Goal: Information Seeking & Learning: Learn about a topic

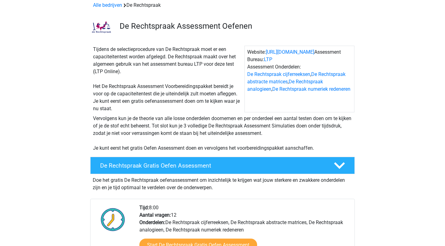
scroll to position [35, 0]
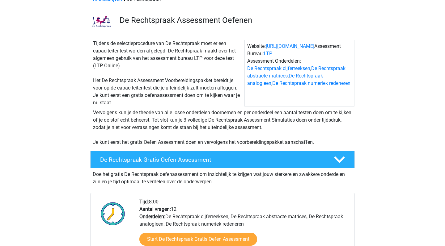
click at [245, 158] on h4 "De Rechtspraak Gratis Oefen Assessment" at bounding box center [212, 159] width 224 height 7
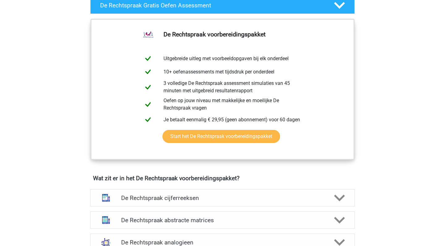
scroll to position [190, 0]
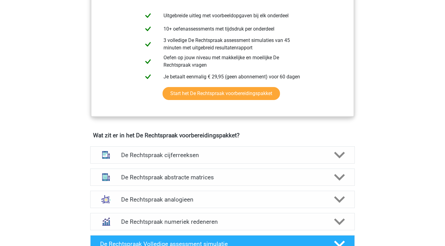
scroll to position [348, 0]
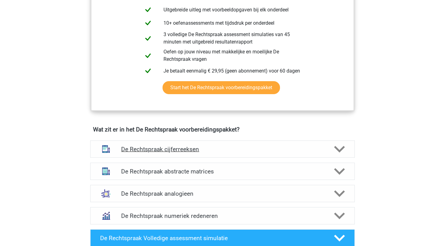
click at [170, 143] on div "De Rechtspraak cijferreeksen" at bounding box center [222, 148] width 264 height 17
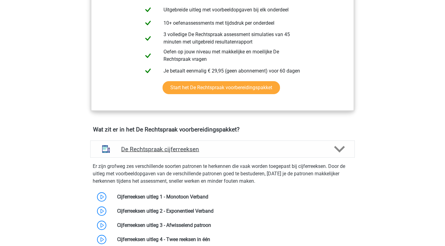
click at [170, 146] on h4 "De Rechtspraak cijferreeksen" at bounding box center [222, 149] width 202 height 7
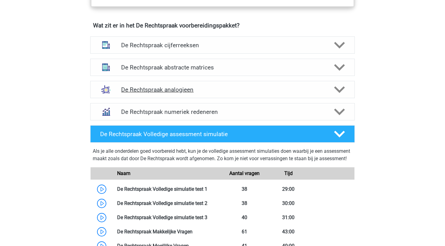
scroll to position [454, 0]
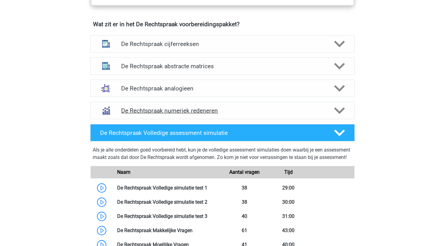
click at [179, 116] on div "De Rechtspraak numeriek redeneren" at bounding box center [222, 110] width 264 height 17
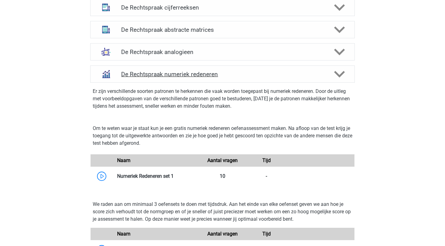
scroll to position [490, 0]
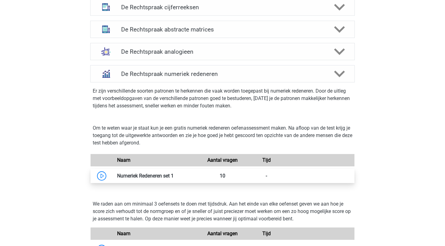
click at [174, 178] on link at bounding box center [174, 176] width 0 height 6
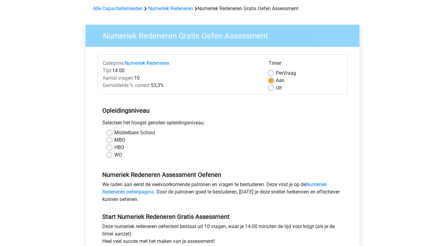
scroll to position [27, 0]
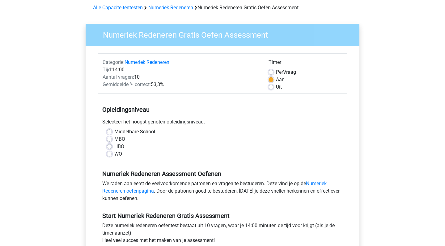
click at [114, 157] on label "WO" at bounding box center [118, 153] width 8 height 7
click at [110, 157] on input "WO" at bounding box center [109, 153] width 5 height 6
radio input "true"
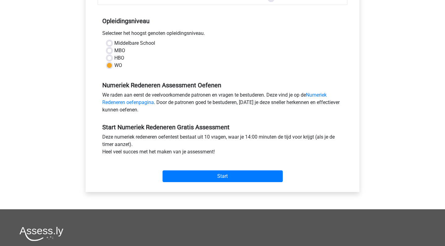
scroll to position [119, 0]
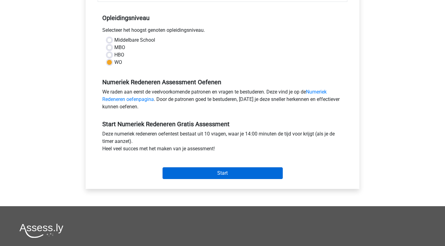
click at [195, 175] on input "Start" at bounding box center [222, 173] width 120 height 12
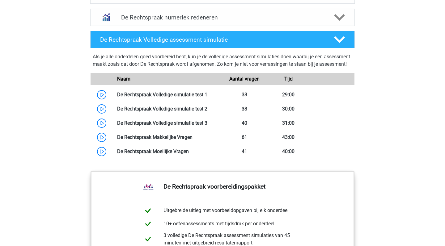
scroll to position [547, 0]
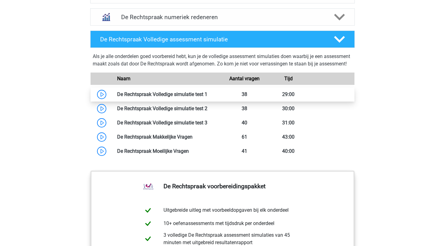
click at [207, 97] on link at bounding box center [207, 94] width 0 height 6
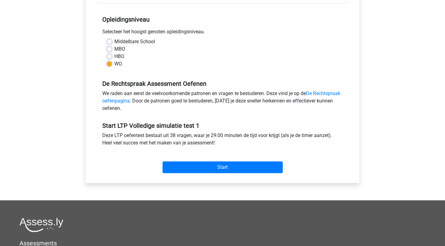
scroll to position [136, 0]
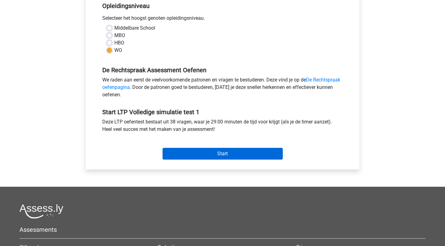
click at [187, 154] on input "Start" at bounding box center [222, 154] width 120 height 12
